Goal: Information Seeking & Learning: Understand process/instructions

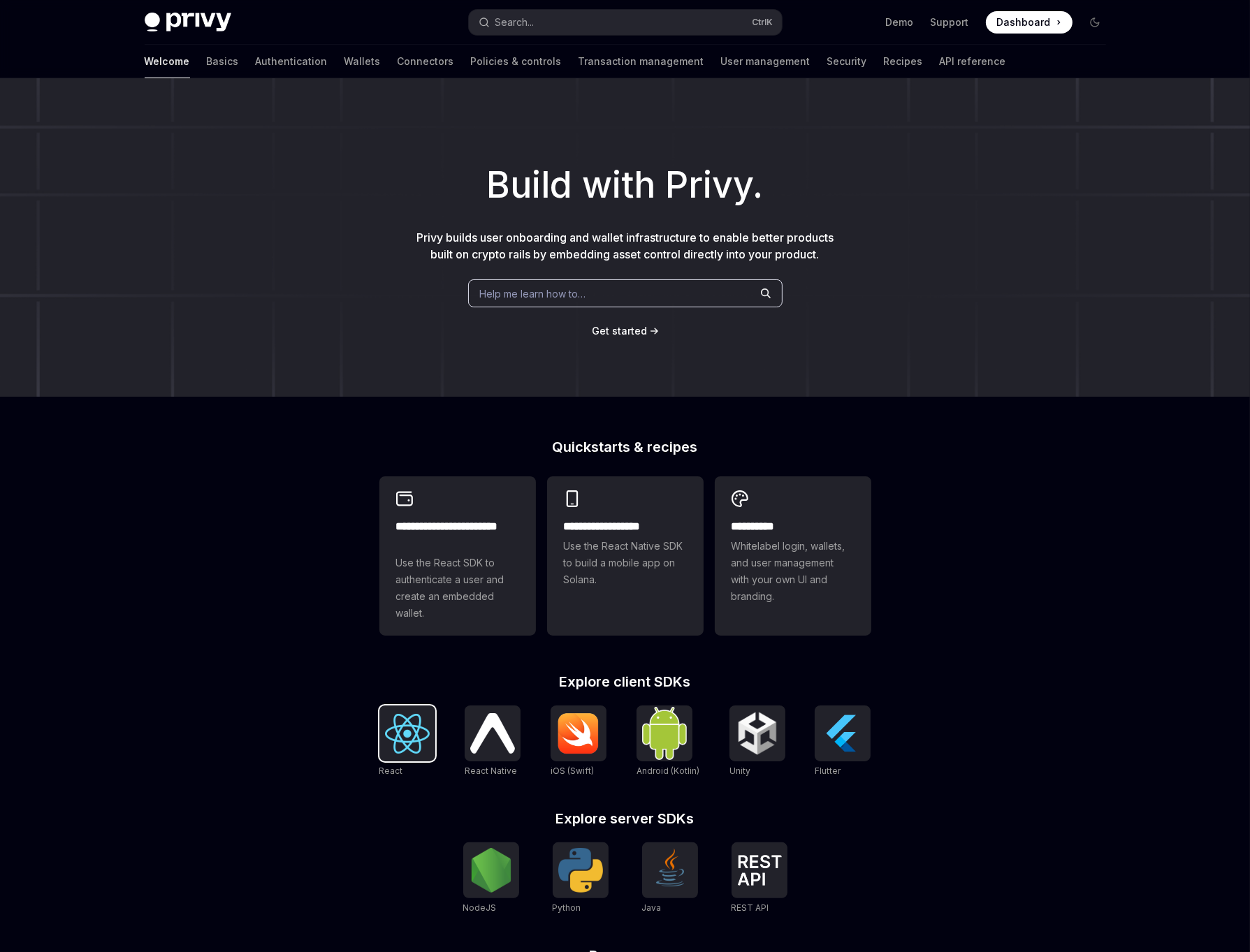
click at [406, 721] on img at bounding box center [407, 733] width 45 height 39
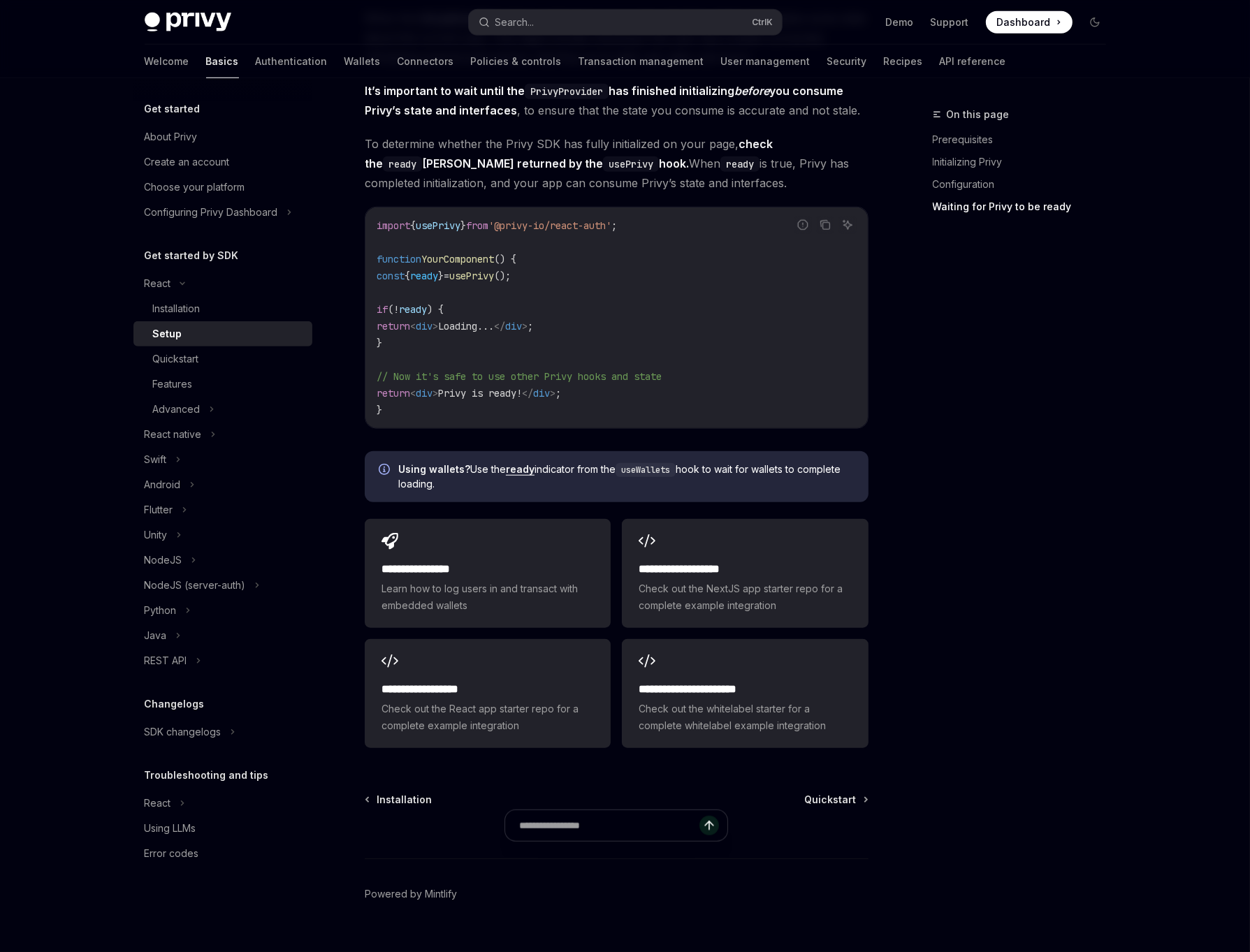
scroll to position [1464, 0]
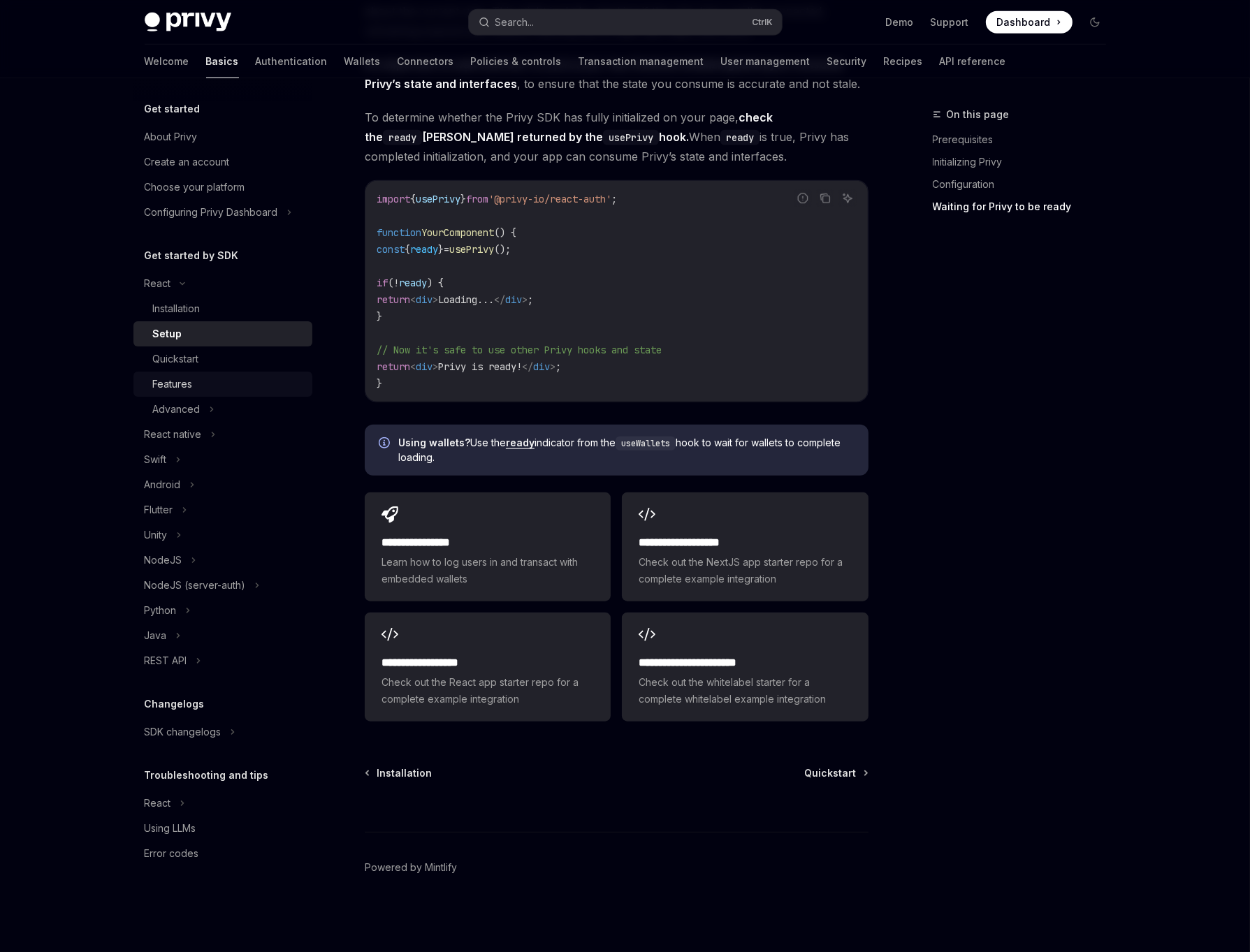
click at [273, 384] on div "Features" at bounding box center [228, 385] width 151 height 17
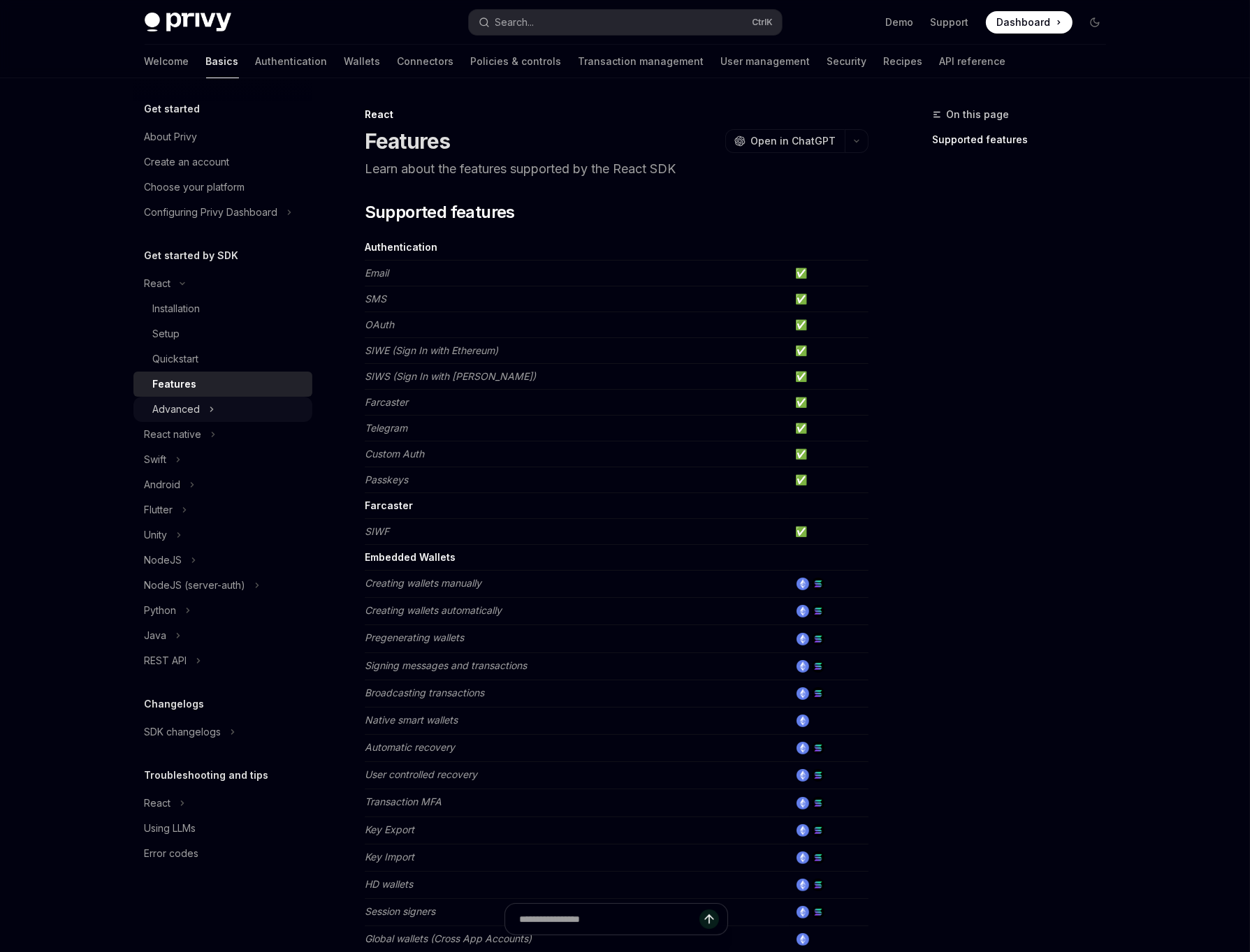
click at [259, 409] on button "Advanced" at bounding box center [222, 409] width 179 height 25
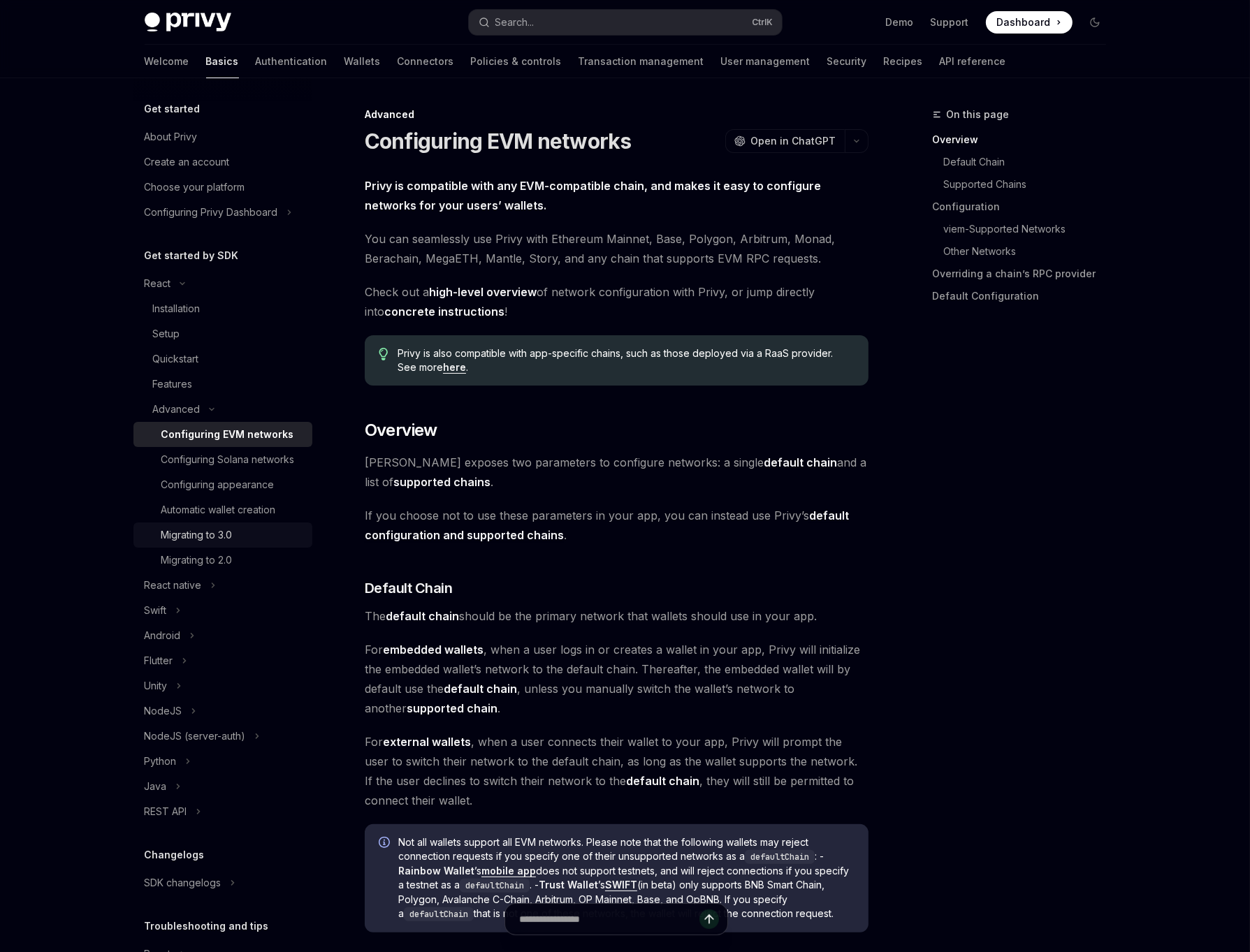
click at [211, 529] on div "Migrating to 3.0" at bounding box center [197, 536] width 71 height 17
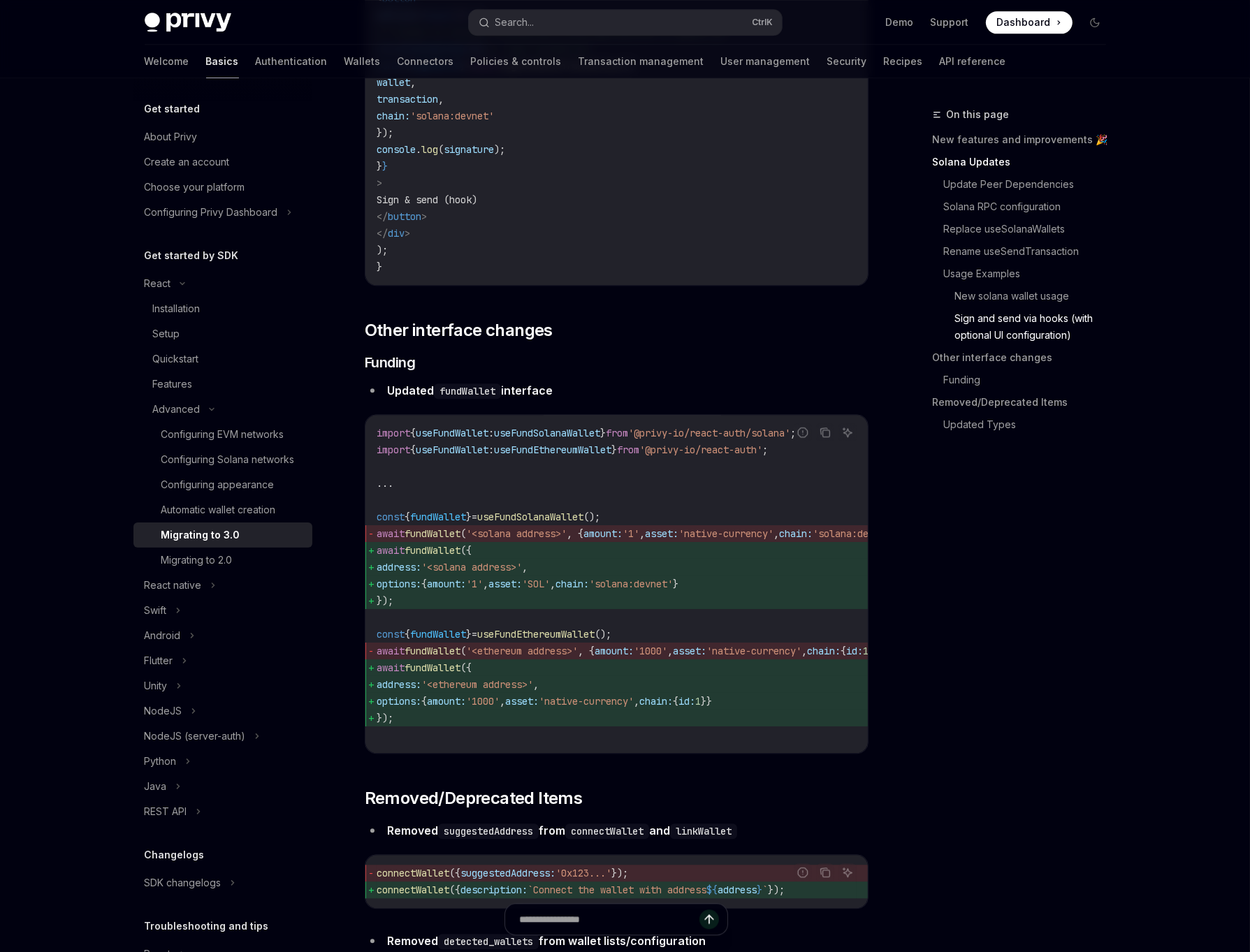
scroll to position [3525, 0]
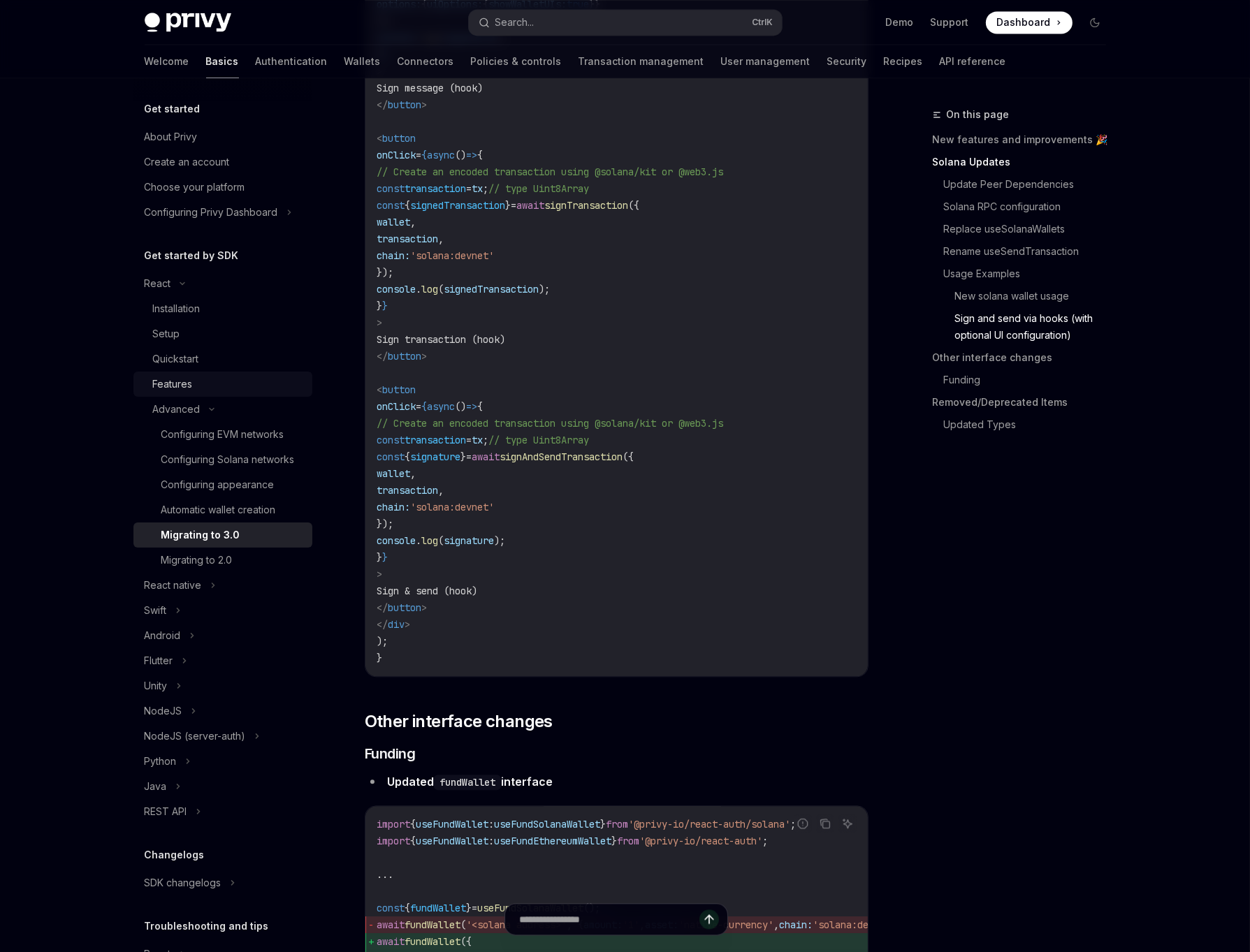
click at [186, 387] on div "Features" at bounding box center [173, 385] width 39 height 17
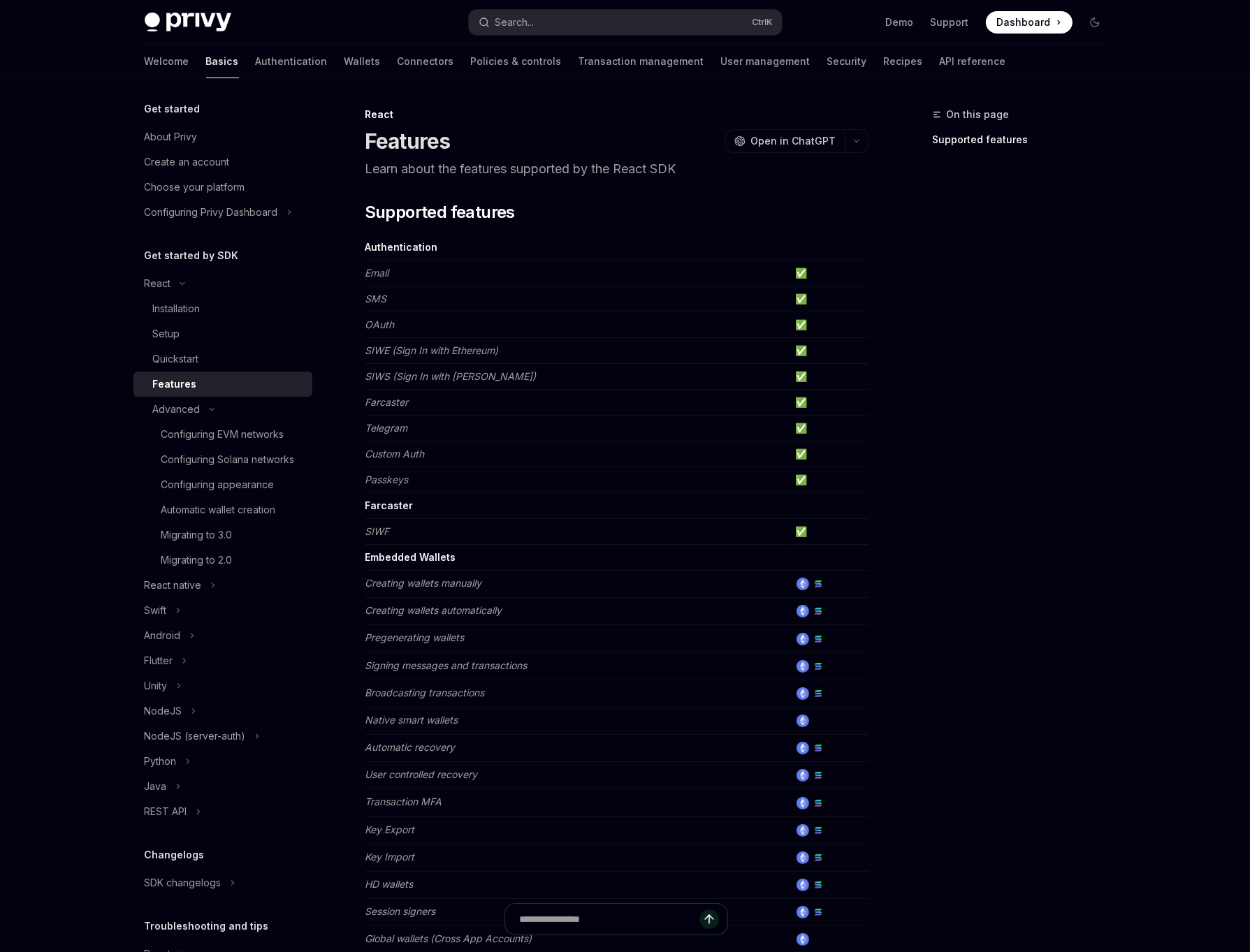
click at [929, 498] on div "On this page Supported features" at bounding box center [1011, 529] width 212 height 846
click at [209, 351] on div "Quickstart" at bounding box center [228, 359] width 151 height 17
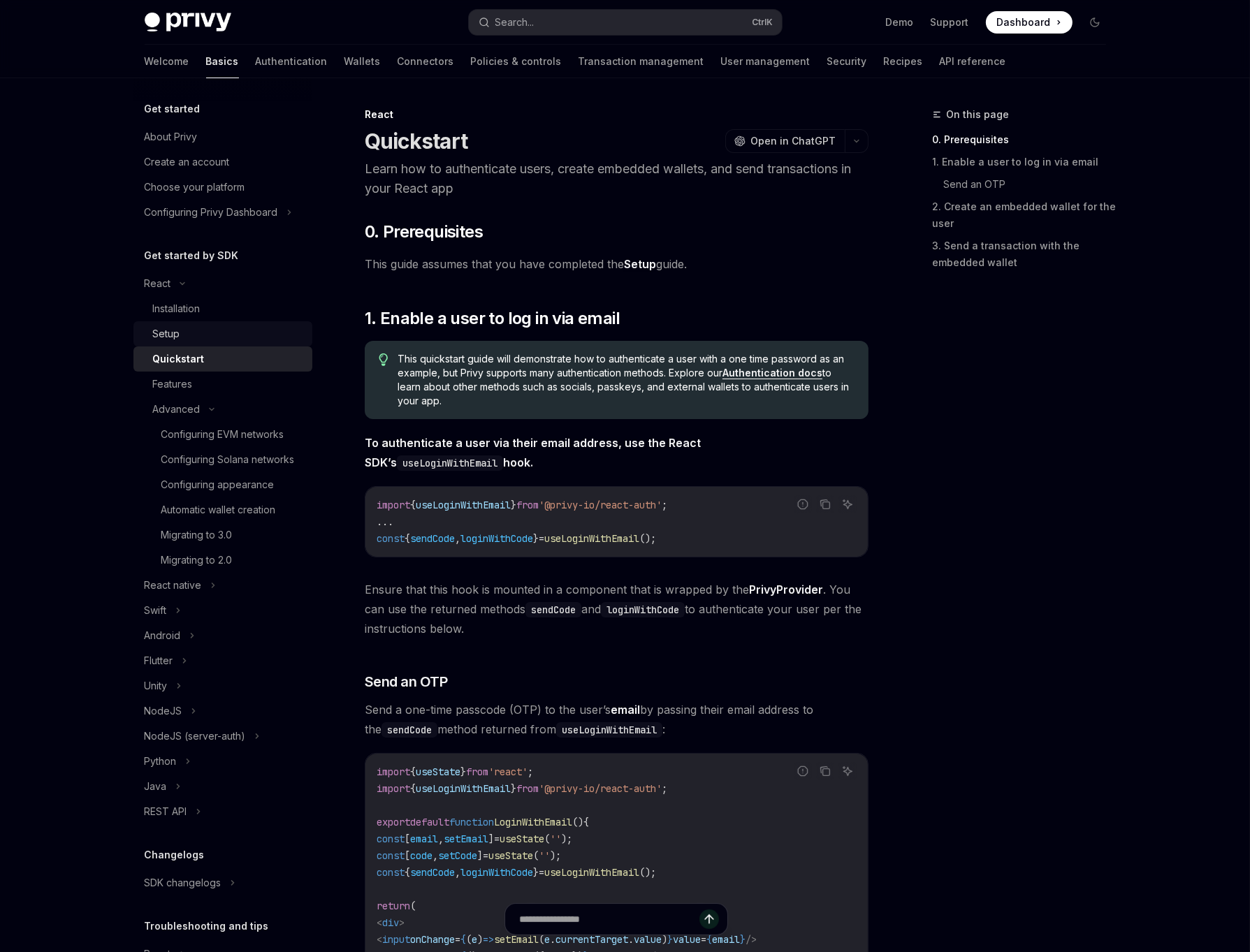
click at [171, 327] on div "Setup" at bounding box center [166, 334] width 27 height 17
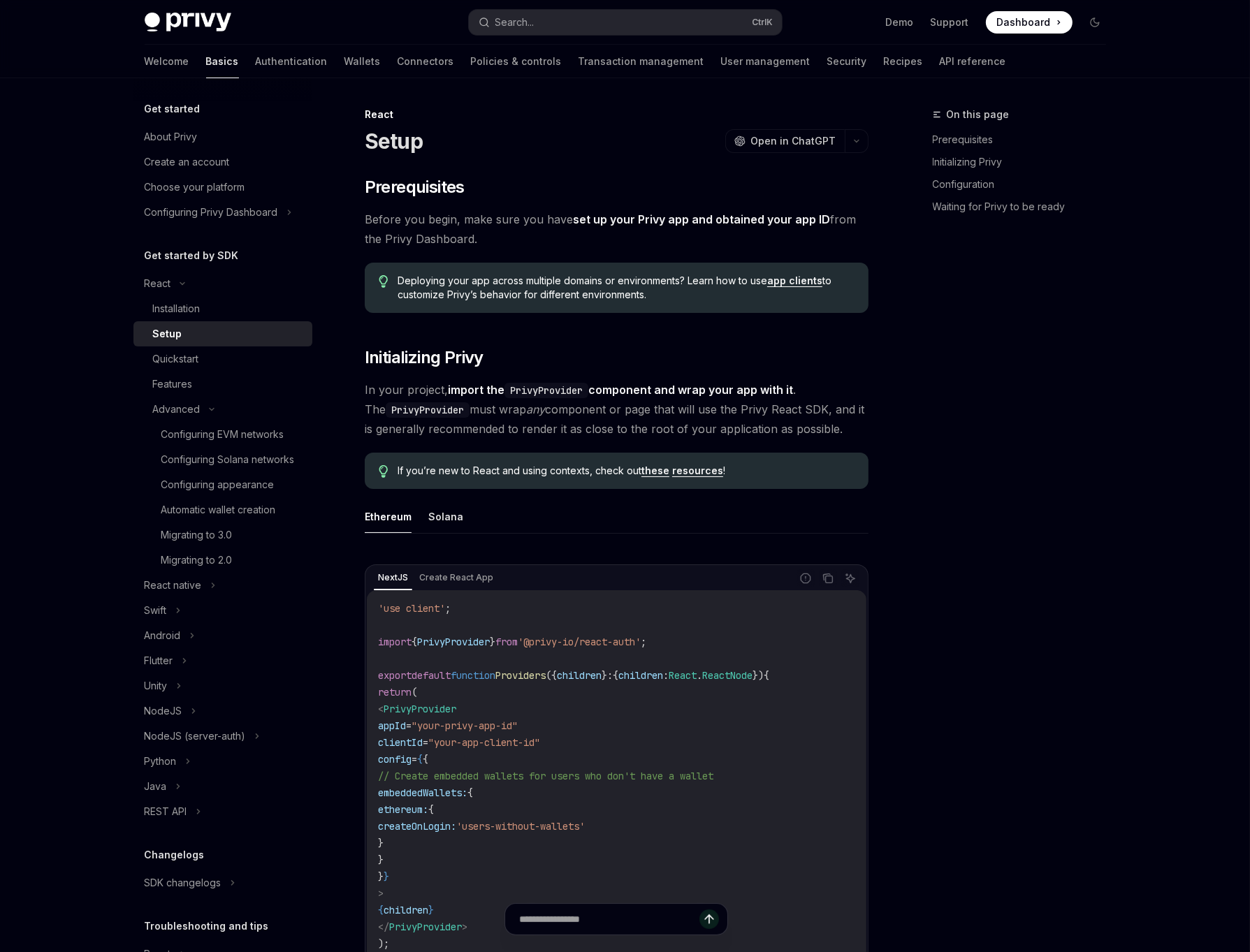
type textarea "*"
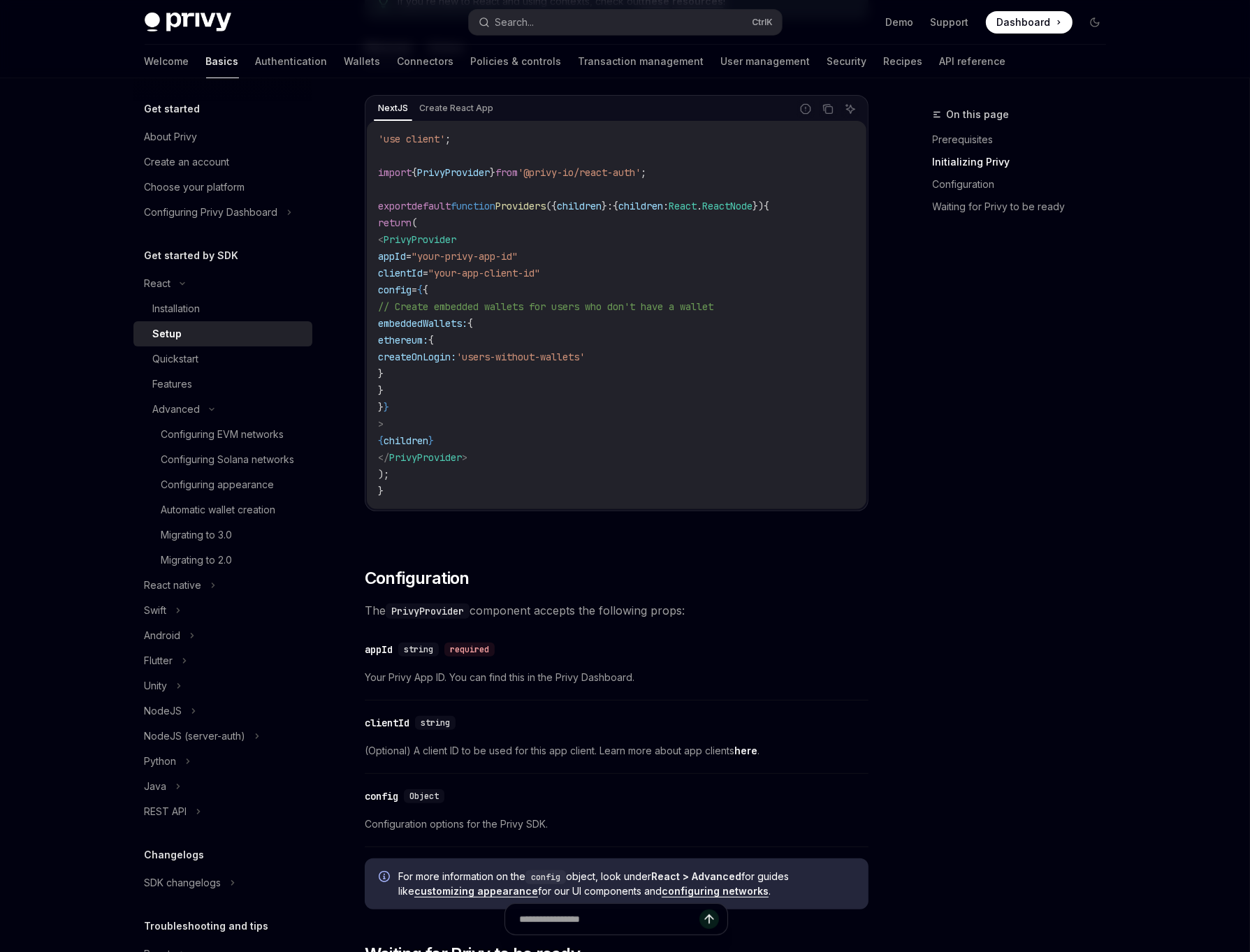
click at [1039, 272] on div "On this page Prerequisites Initializing Privy Configuration Waiting for Privy t…" at bounding box center [1011, 529] width 212 height 846
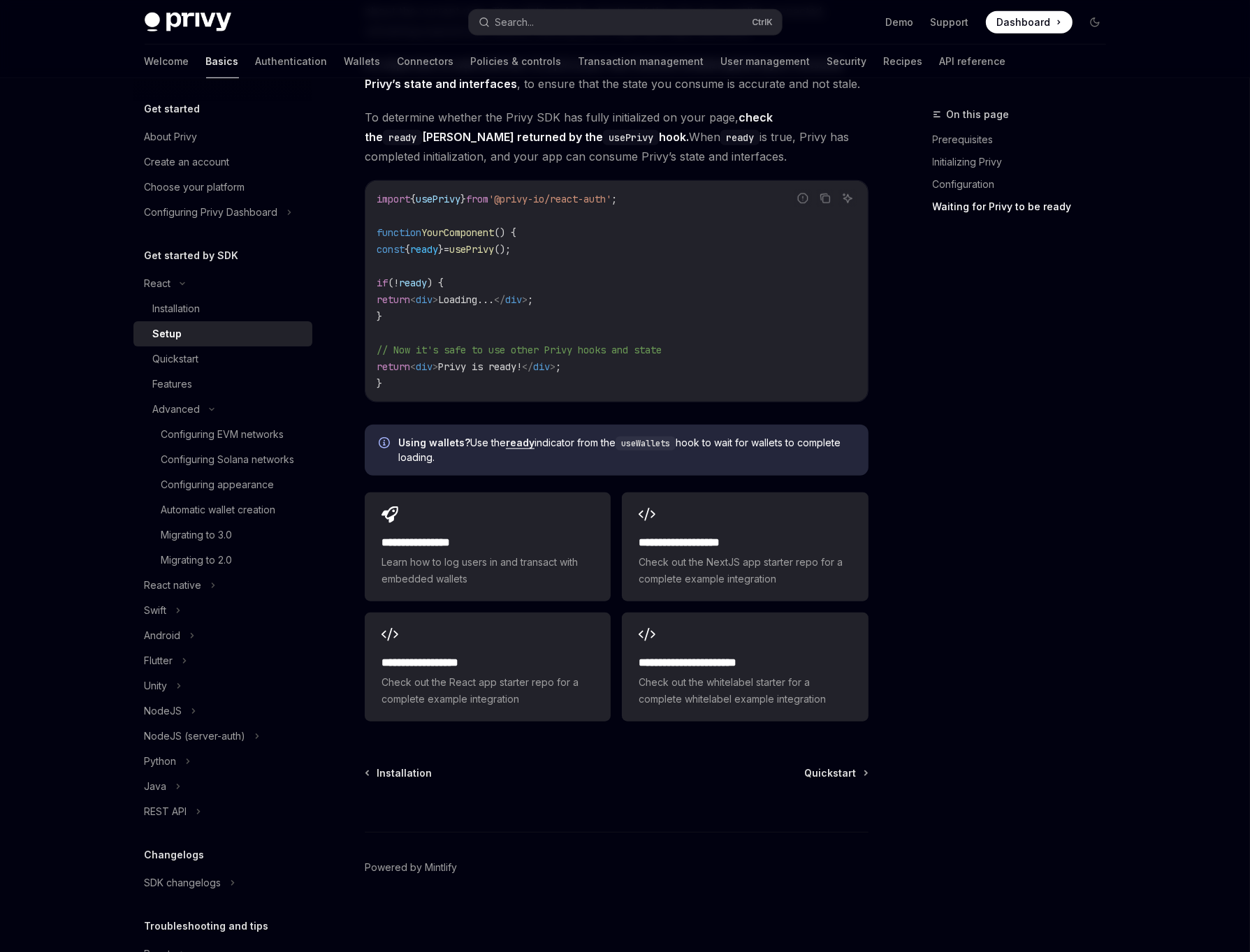
click at [1050, 457] on div "On this page Prerequisites Initializing Privy Configuration Waiting for Privy t…" at bounding box center [1011, 529] width 212 height 846
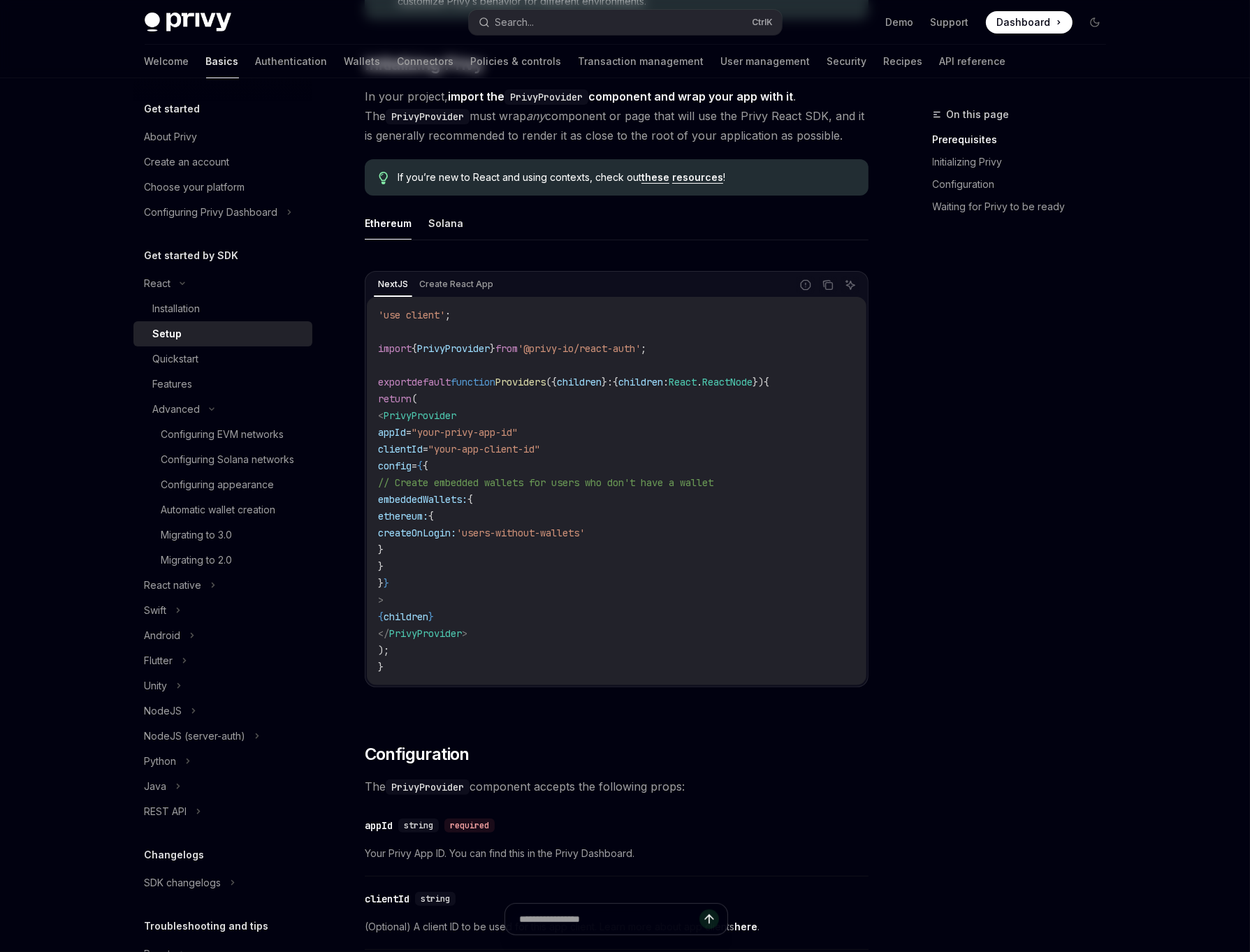
scroll to position [0, 0]
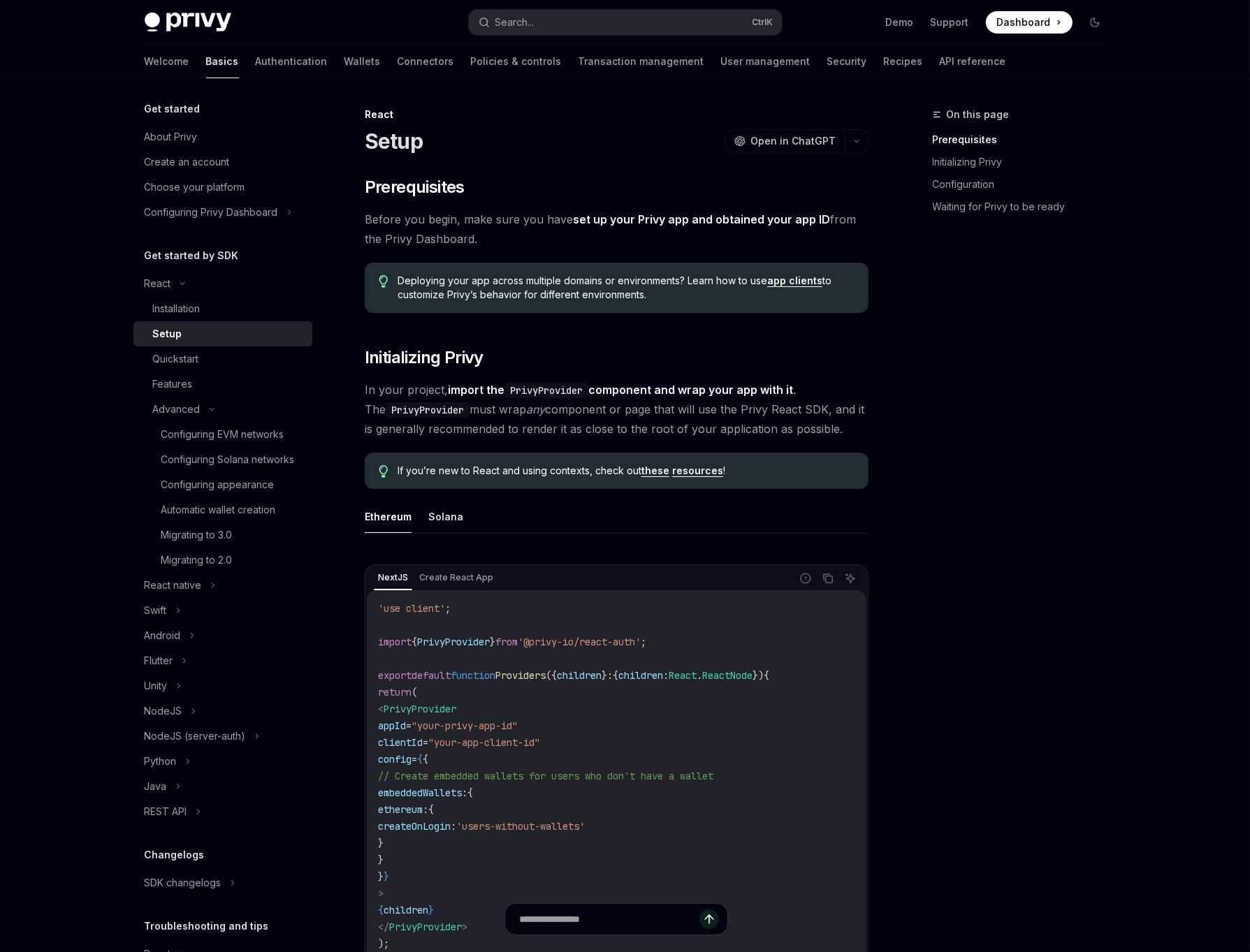
click at [1050, 457] on div "On this page Prerequisites Initializing Privy Configuration Waiting for Privy t…" at bounding box center [1011, 529] width 212 height 846
